Goal: Find contact information: Find contact information

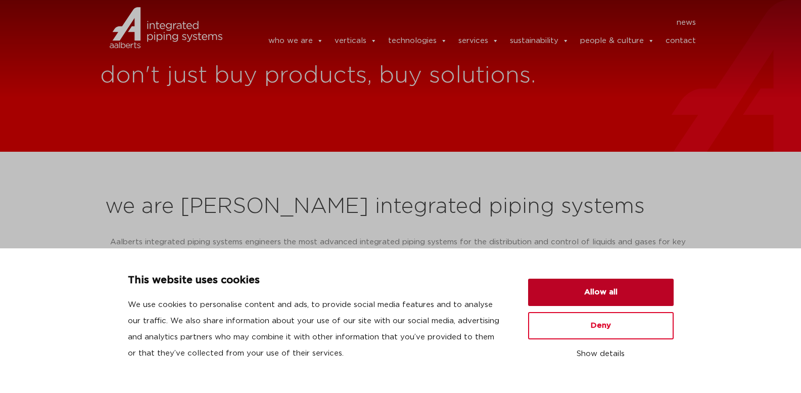
click at [559, 292] on button "Allow all" at bounding box center [601, 292] width 146 height 27
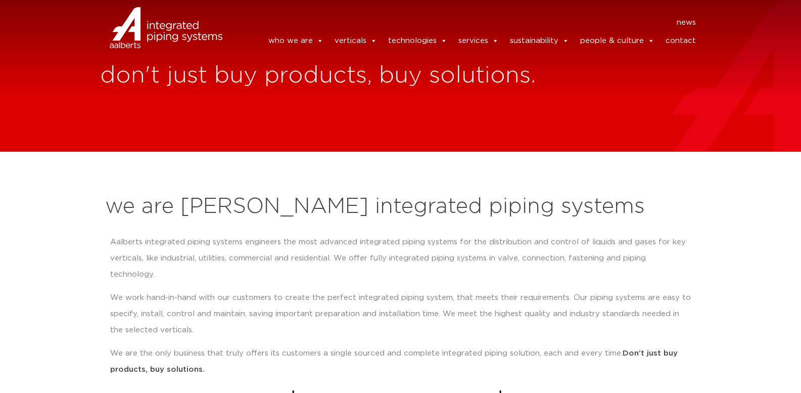
click at [681, 43] on link "contact" at bounding box center [681, 41] width 30 height 20
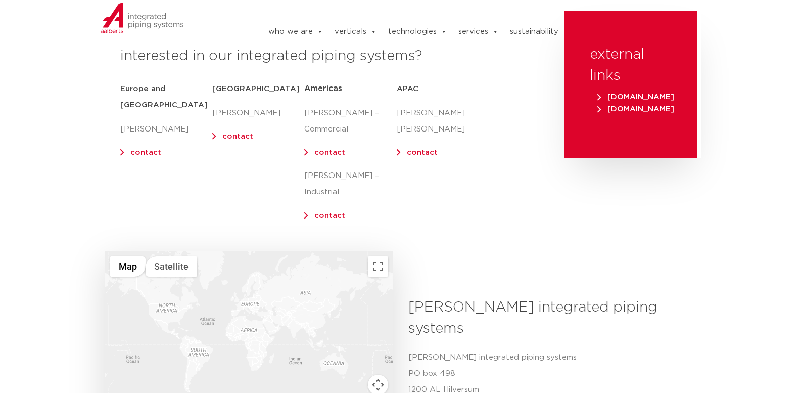
scroll to position [168, 0]
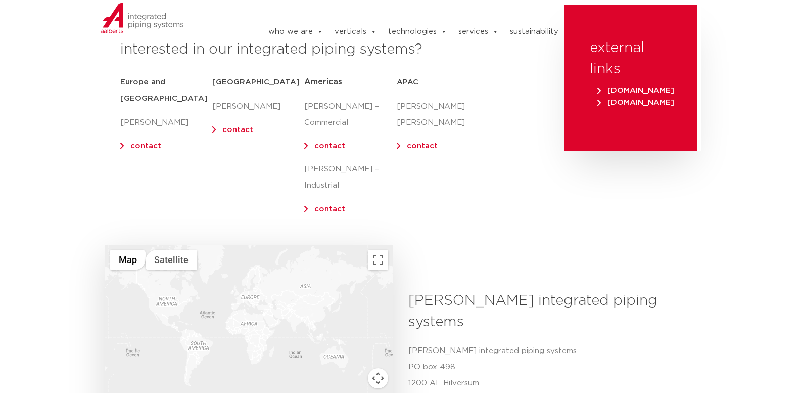
click at [326, 205] on link "contact" at bounding box center [329, 209] width 31 height 8
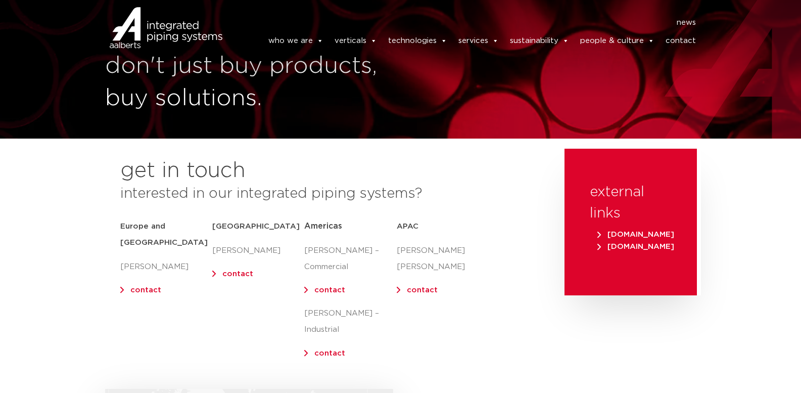
scroll to position [0, 0]
